Goal: Check status: Check status

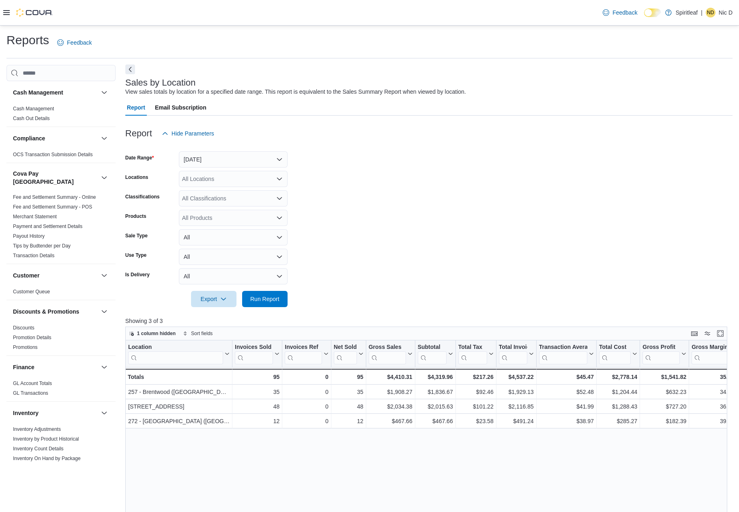
click at [132, 69] on button "Next" at bounding box center [130, 69] width 10 height 10
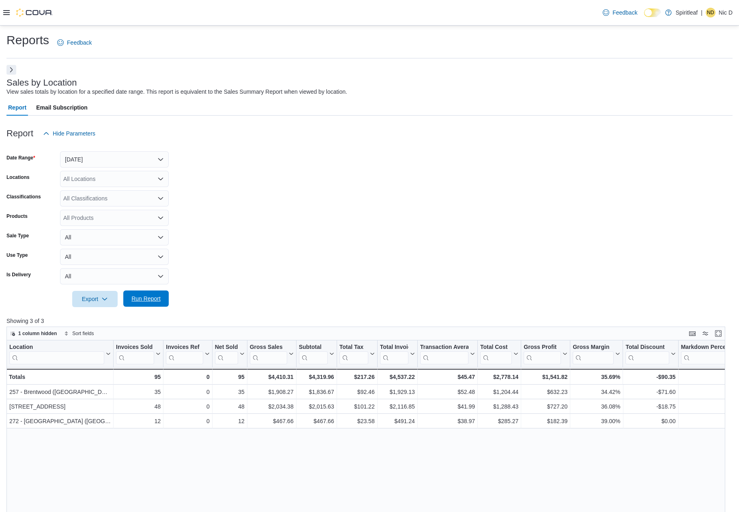
click at [139, 298] on span "Run Report" at bounding box center [145, 298] width 29 height 8
click at [304, 212] on form "Date Range Today Locations All Locations Classifications All Classifications Pr…" at bounding box center [369, 224] width 726 height 165
